Goal: Information Seeking & Learning: Learn about a topic

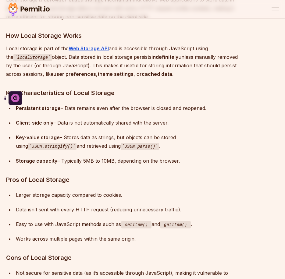
scroll to position [853, 0]
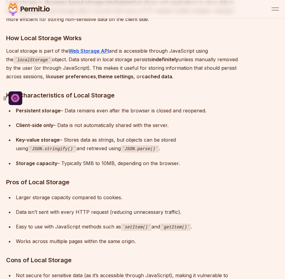
click at [80, 167] on div "Storage capacity – Typically 5MB to 10MB, depending on the browser." at bounding box center [128, 163] width 224 height 9
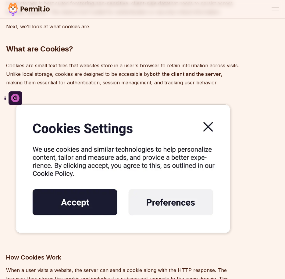
scroll to position [1188, 0]
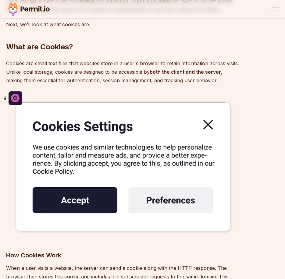
click at [207, 125] on img at bounding box center [123, 167] width 234 height 146
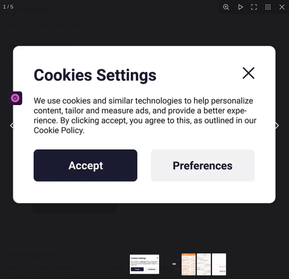
click at [256, 40] on img "You can close this modal content with the ESC key" at bounding box center [144, 125] width 287 height 179
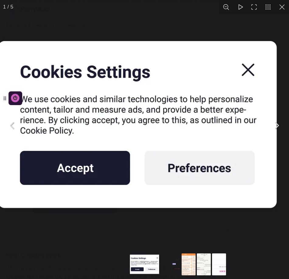
click at [269, 24] on div "You can close this modal content with the ESC key" at bounding box center [144, 125] width 289 height 251
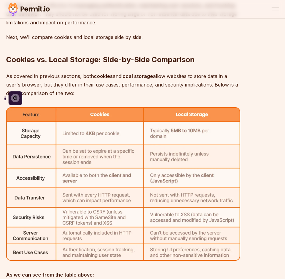
scroll to position [1980, 0]
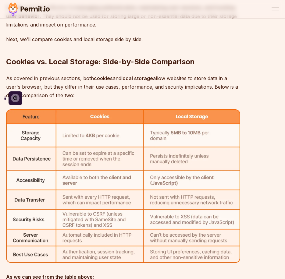
click at [89, 140] on img at bounding box center [123, 186] width 234 height 154
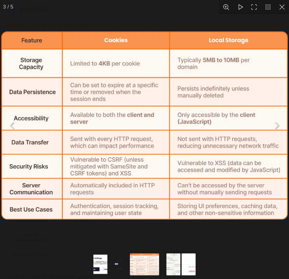
drag, startPoint x: 3, startPoint y: 98, endPoint x: 4, endPoint y: 23, distance: 74.6
click at [150, 25] on div "You can close this modal content with the ESC key" at bounding box center [144, 125] width 289 height 251
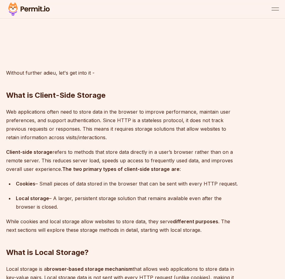
scroll to position [762, 0]
